Goal: Task Accomplishment & Management: Manage account settings

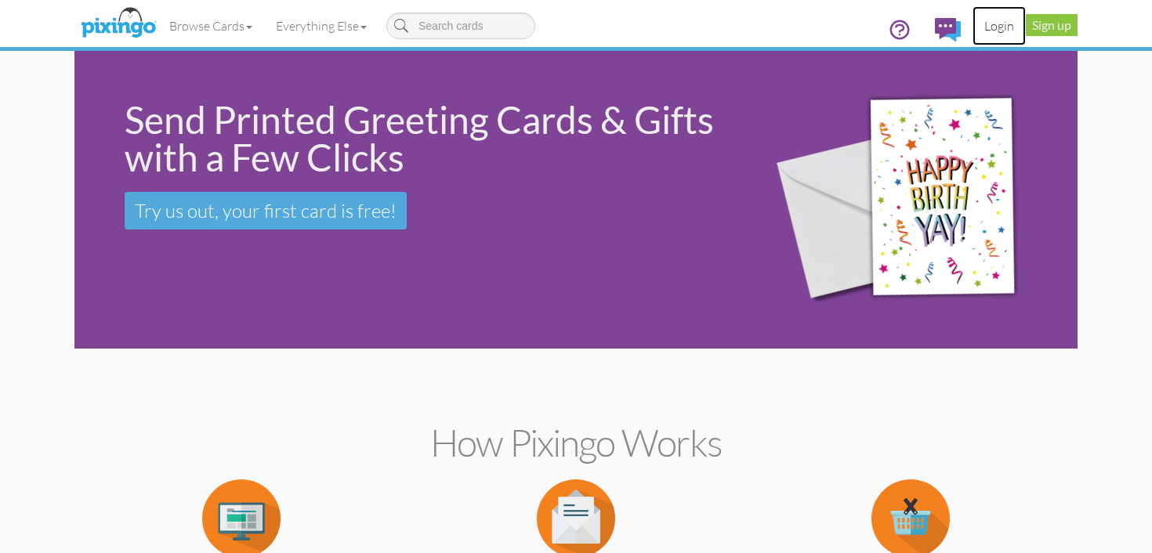
click at [1003, 22] on link "Login" at bounding box center [999, 25] width 53 height 39
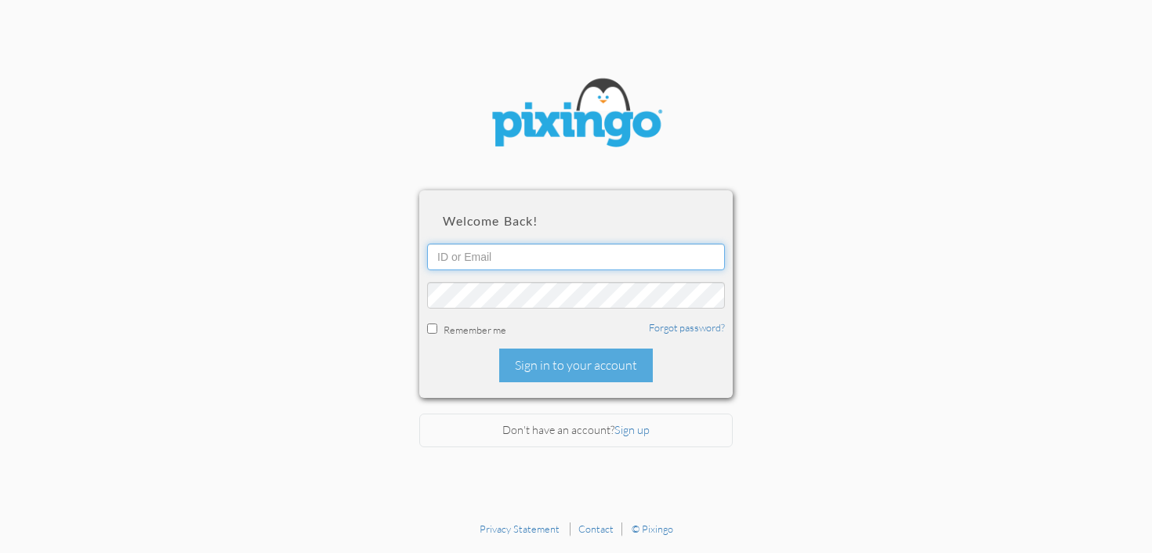
type input "[PERSON_NAME][EMAIL_ADDRESS][DOMAIN_NAME]"
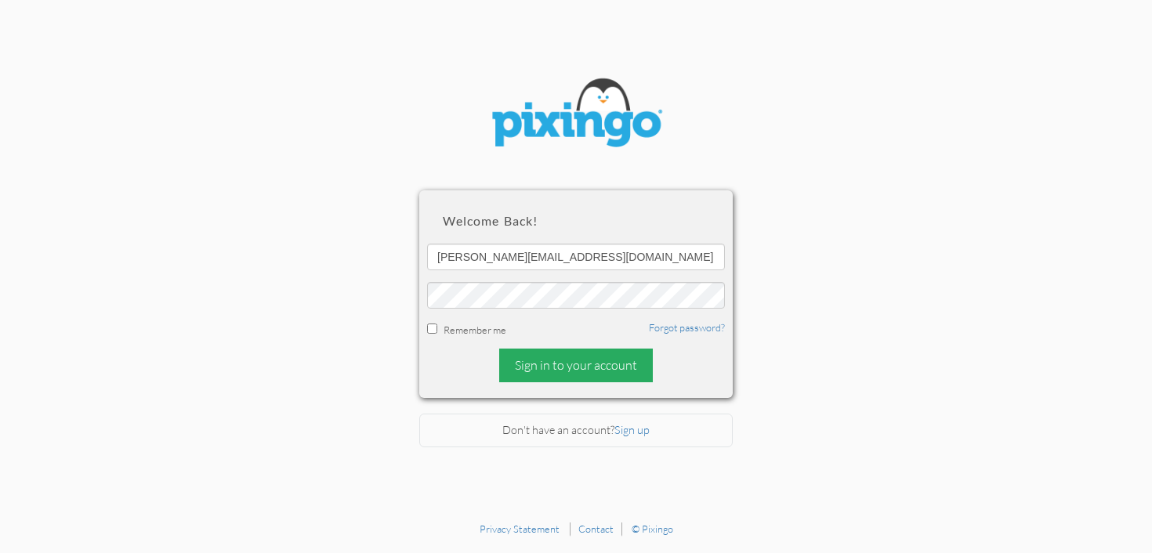
click at [565, 364] on div "Sign in to your account" at bounding box center [576, 366] width 154 height 34
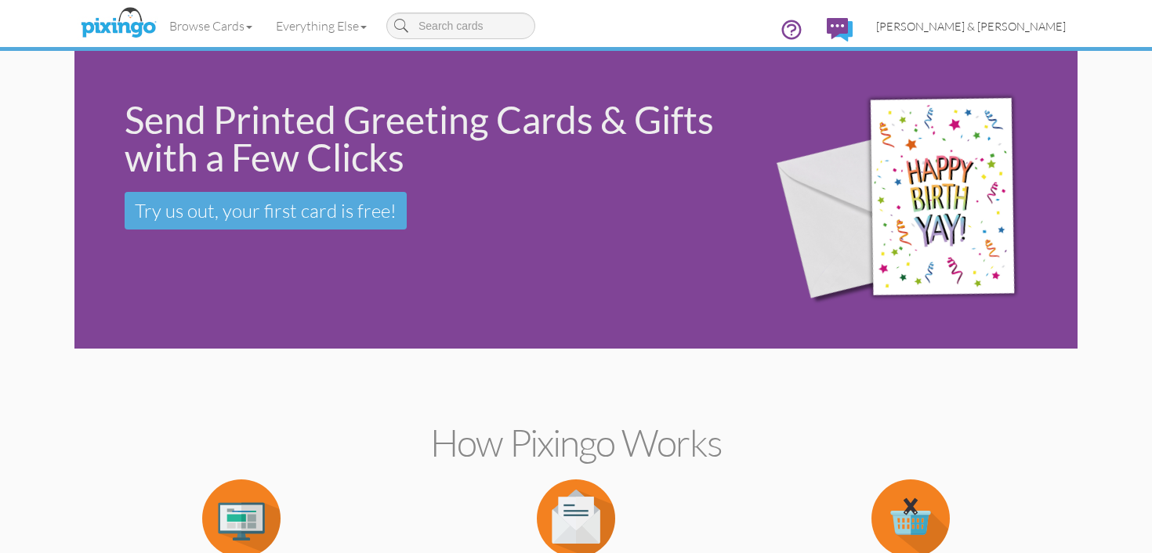
click at [1030, 25] on span "[PERSON_NAME] & [PERSON_NAME]" at bounding box center [971, 26] width 190 height 13
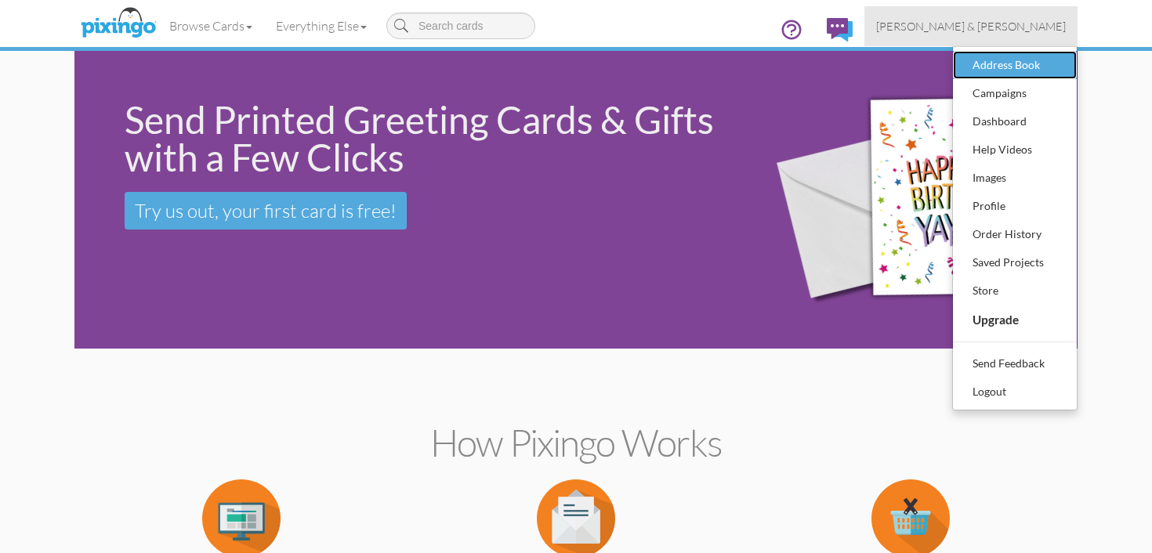
click at [1015, 65] on div "Address Book" at bounding box center [1015, 65] width 93 height 24
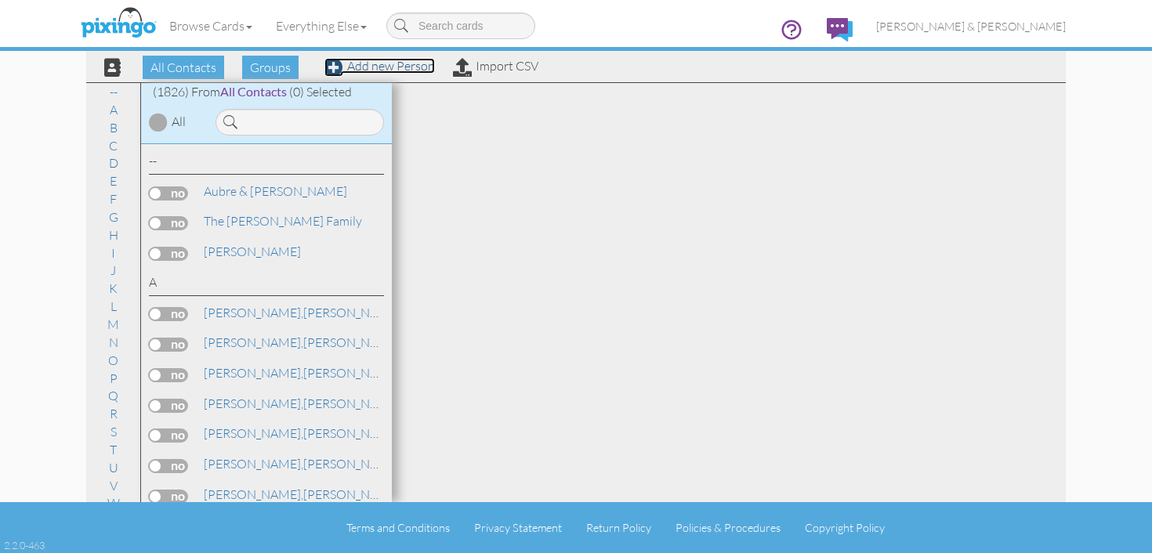
click at [373, 70] on link "Add new Person" at bounding box center [380, 66] width 111 height 16
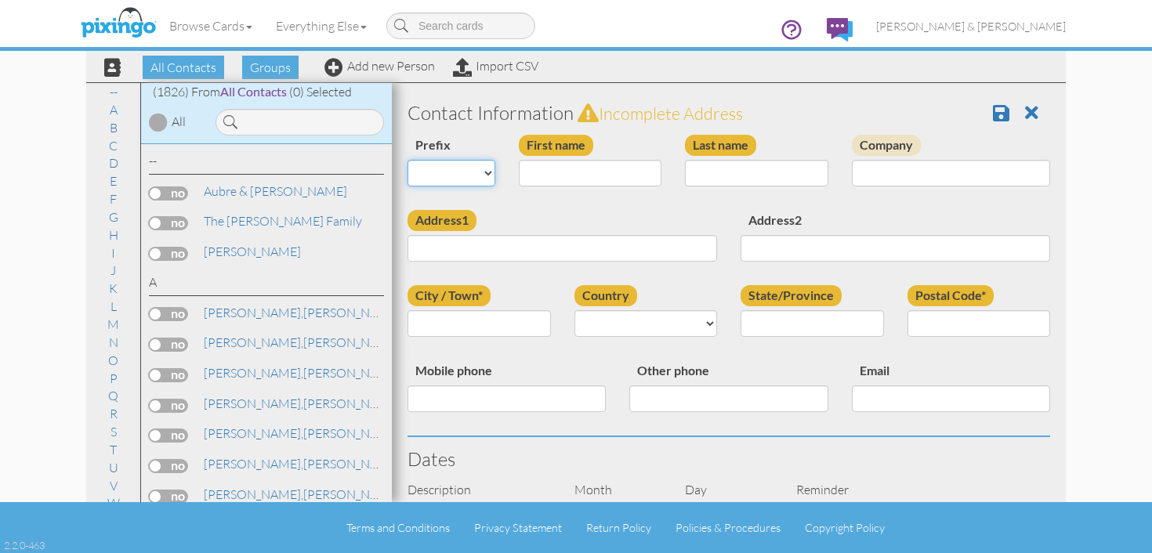
click at [462, 180] on select "Dr. Mr. Mrs." at bounding box center [452, 173] width 88 height 27
select select "string:Mr."
click at [408, 160] on select "Dr. Mr. Mrs." at bounding box center [452, 173] width 88 height 27
click at [554, 180] on input "First name" at bounding box center [590, 173] width 143 height 27
type input "[PERSON_NAME]"
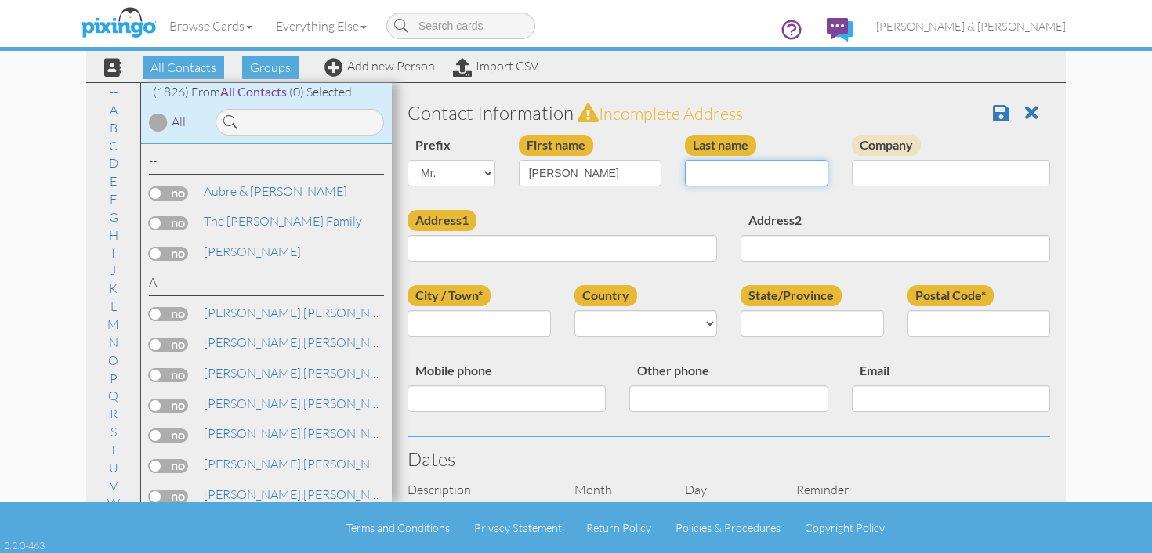
click at [699, 174] on input "Last name" at bounding box center [756, 173] width 143 height 27
type input "White"
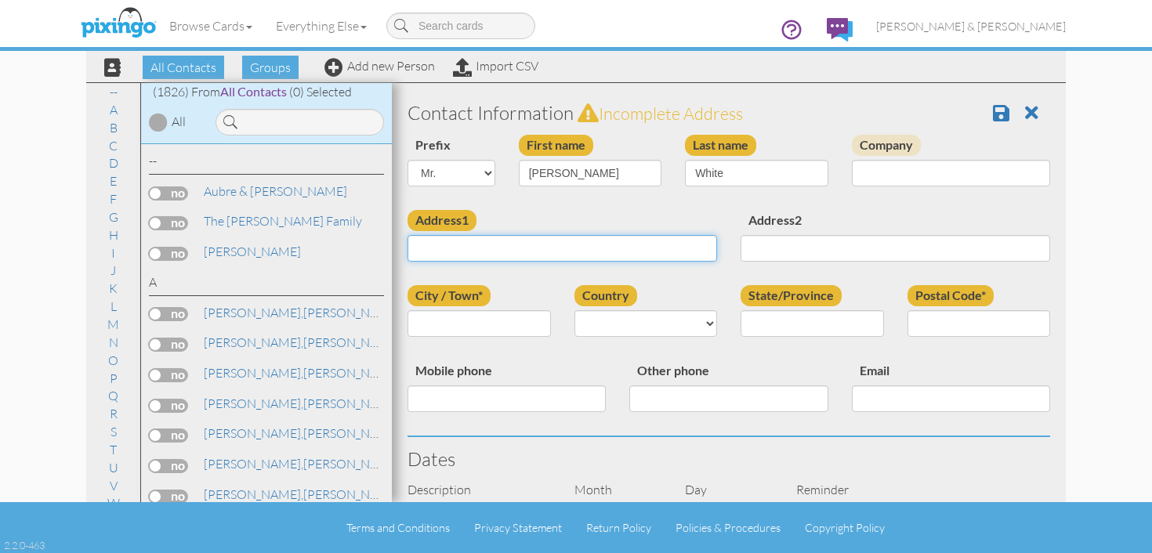
click at [561, 249] on input "Address1" at bounding box center [563, 248] width 310 height 27
type input "[STREET_ADDRESS]"
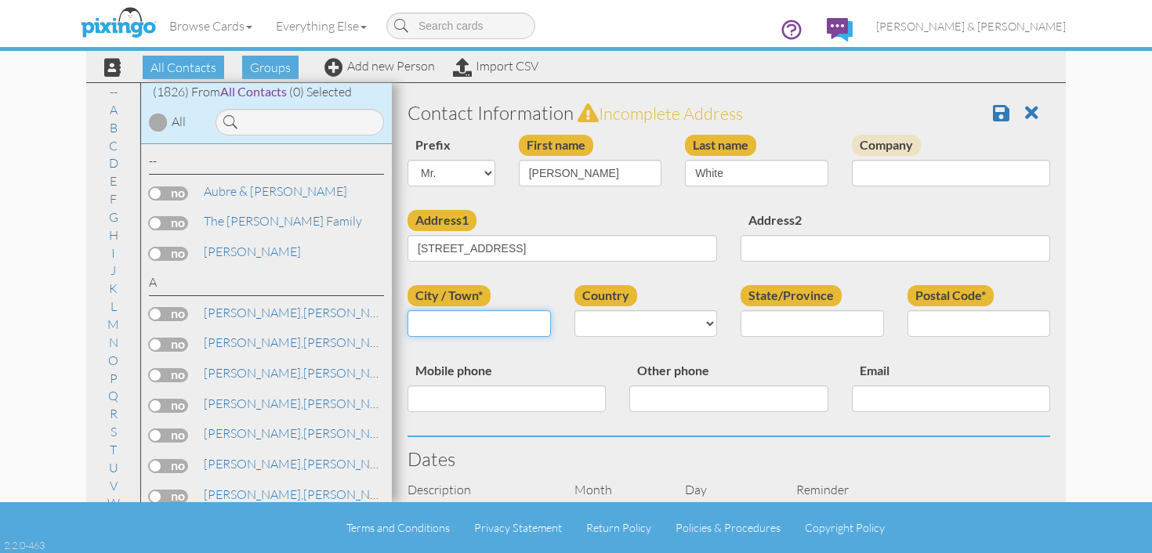
click at [512, 325] on input "City / Town*" at bounding box center [479, 323] width 143 height 27
type input "[GEOGRAPHIC_DATA]"
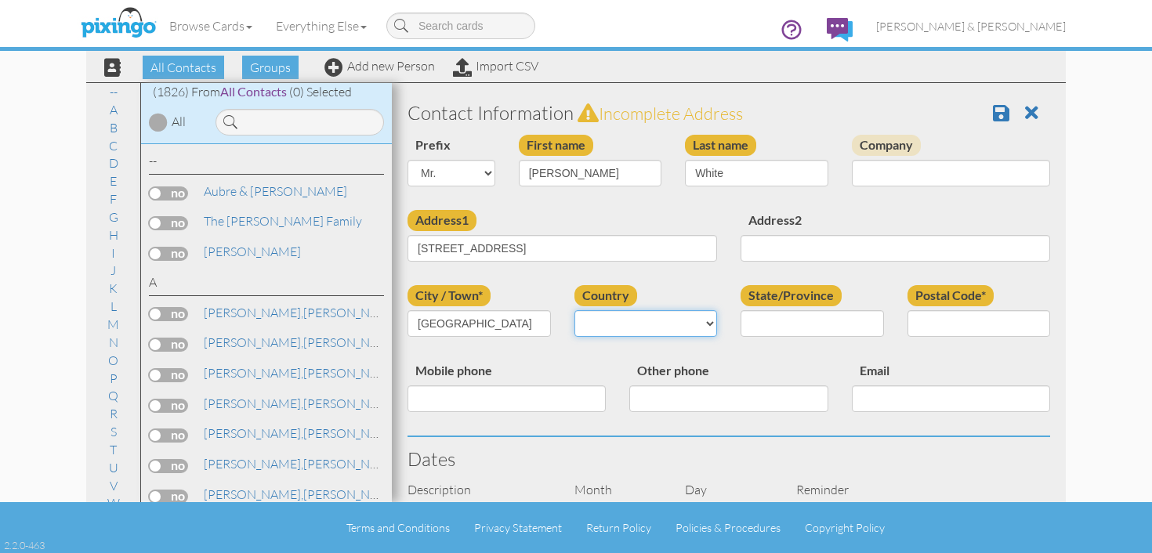
click at [647, 321] on select "[GEOGRAPHIC_DATA] -------------- [GEOGRAPHIC_DATA] [GEOGRAPHIC_DATA] [GEOGRAPHI…" at bounding box center [646, 323] width 143 height 27
select select "object:6284"
click at [575, 310] on select "[GEOGRAPHIC_DATA] -------------- [GEOGRAPHIC_DATA] [GEOGRAPHIC_DATA] [GEOGRAPHI…" at bounding box center [646, 323] width 143 height 27
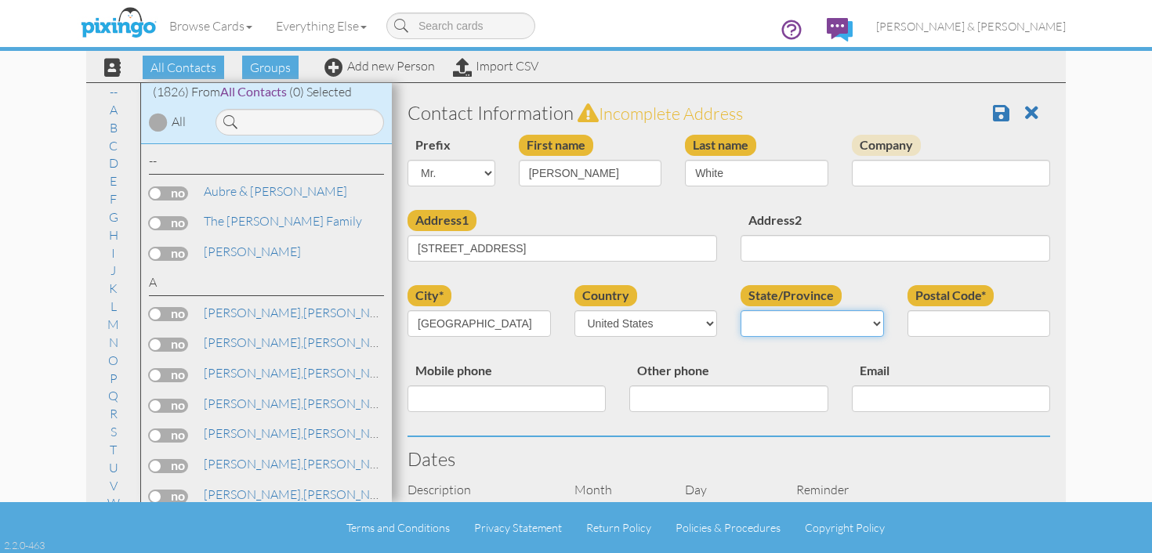
click at [760, 321] on select "AA (Military) AE (Military) [US_STATE] [US_STATE] [US_STATE] AP (Military) [US_…" at bounding box center [812, 323] width 143 height 27
select select "object:6558"
click at [741, 310] on select "AA (Military) AE (Military) [US_STATE] [US_STATE] [US_STATE] AP (Military) [US_…" at bounding box center [812, 323] width 143 height 27
click at [938, 328] on input "Postal Code*" at bounding box center [979, 323] width 143 height 27
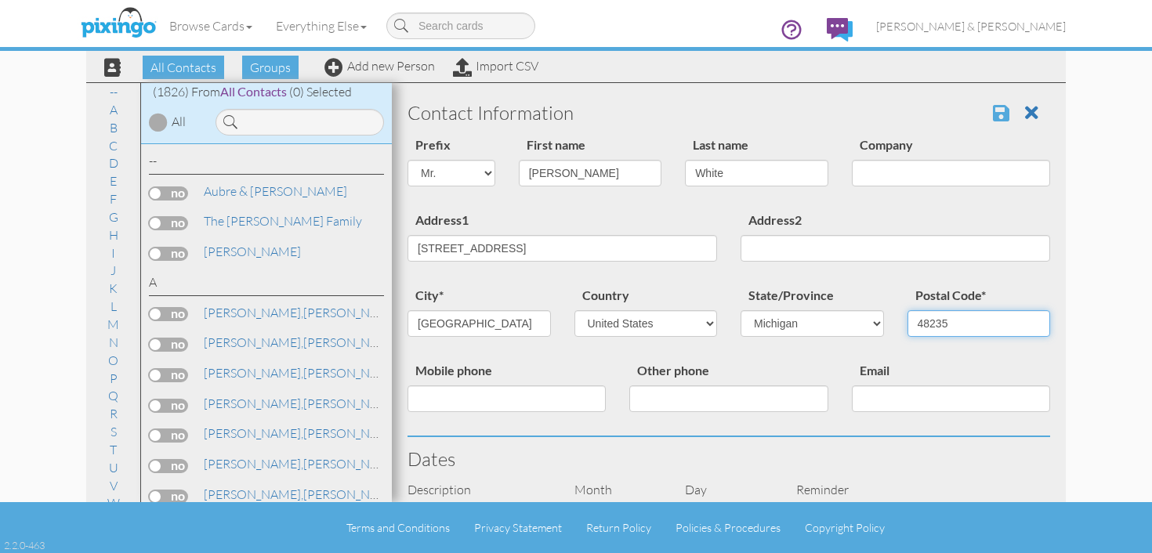
type input "48235"
click at [1003, 117] on span at bounding box center [1001, 112] width 16 height 19
